Goal: Task Accomplishment & Management: Use online tool/utility

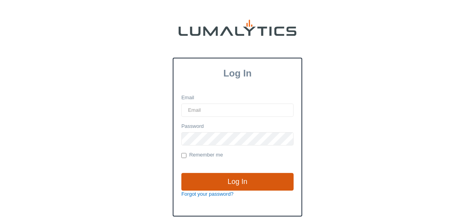
type input "[EMAIL_ADDRESS][DOMAIN_NAME]"
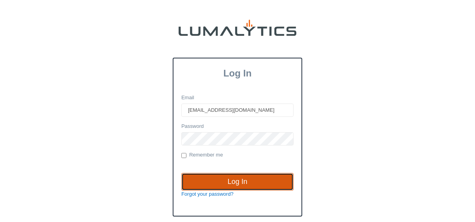
click at [239, 180] on input "Log In" at bounding box center [237, 182] width 112 height 18
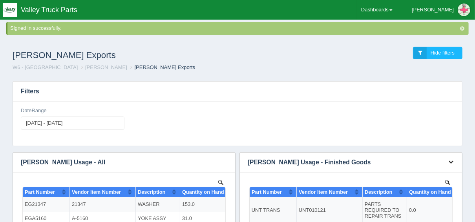
click at [451, 162] on icon "button" at bounding box center [450, 161] width 5 height 5
click at [437, 173] on link "Download CSV" at bounding box center [424, 173] width 63 height 11
